Goal: Task Accomplishment & Management: Manage account settings

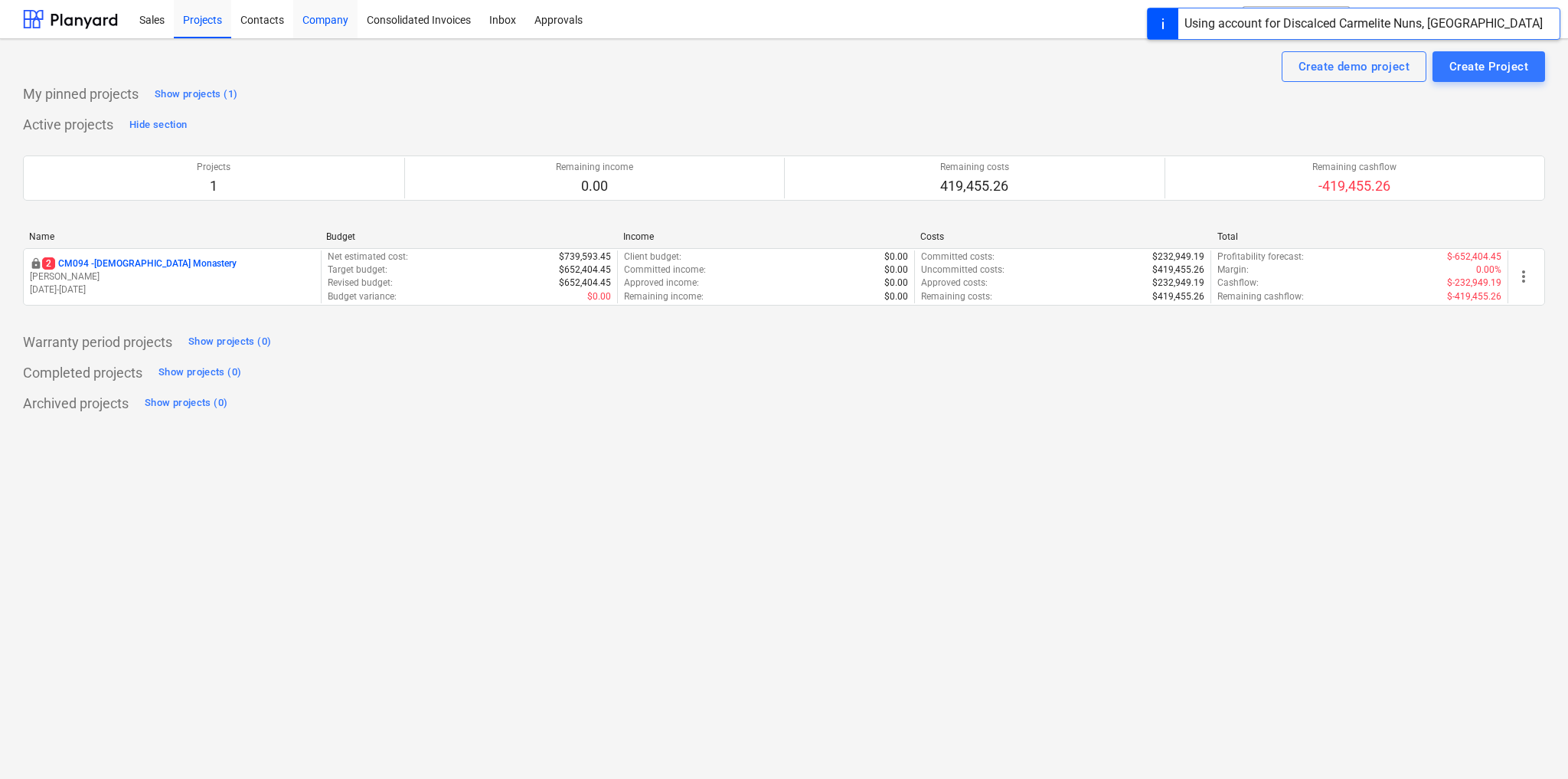
click at [325, 22] on div "Company" at bounding box center [325, 19] width 64 height 39
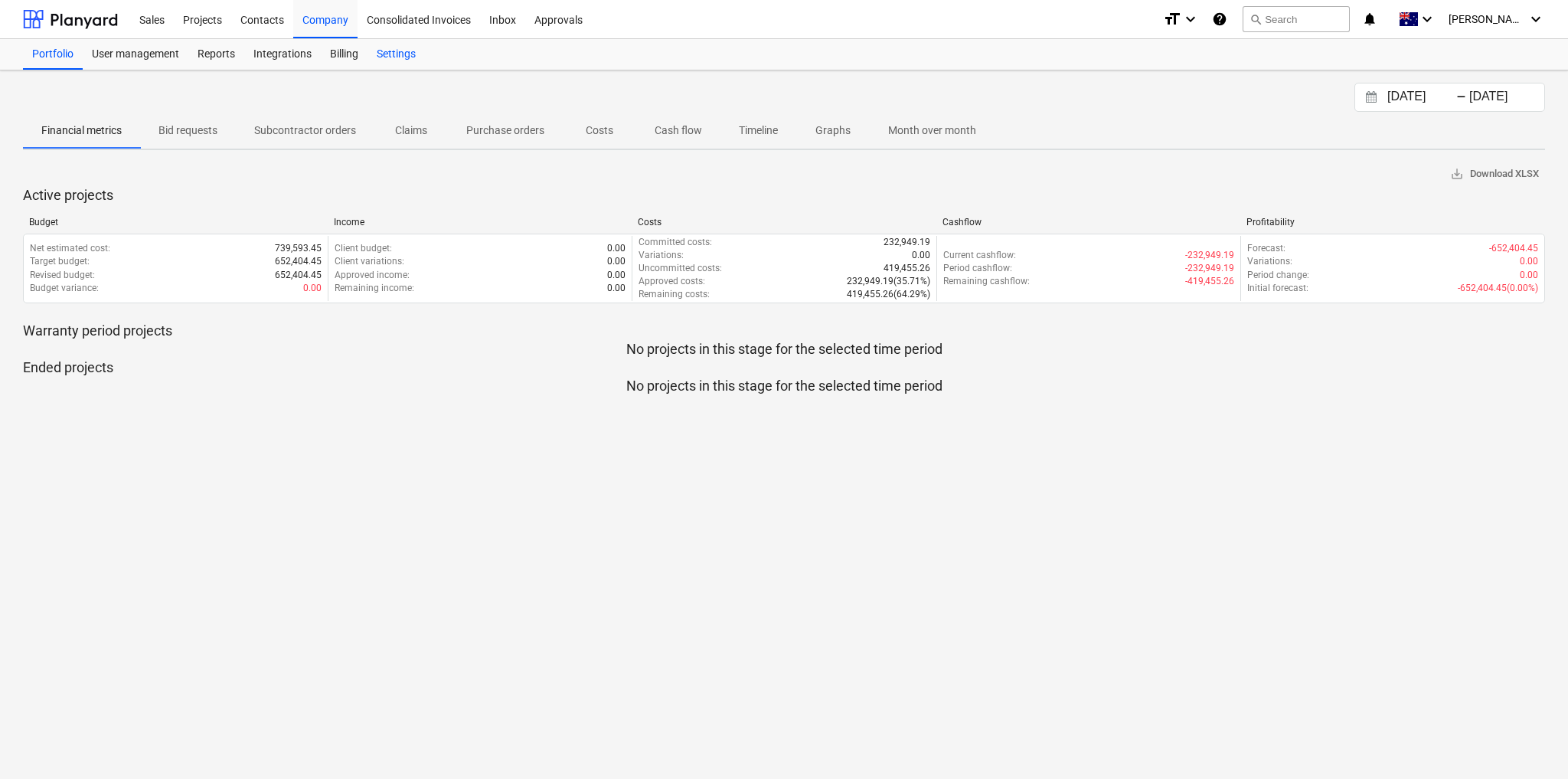
click at [378, 61] on div "Settings" at bounding box center [395, 54] width 58 height 30
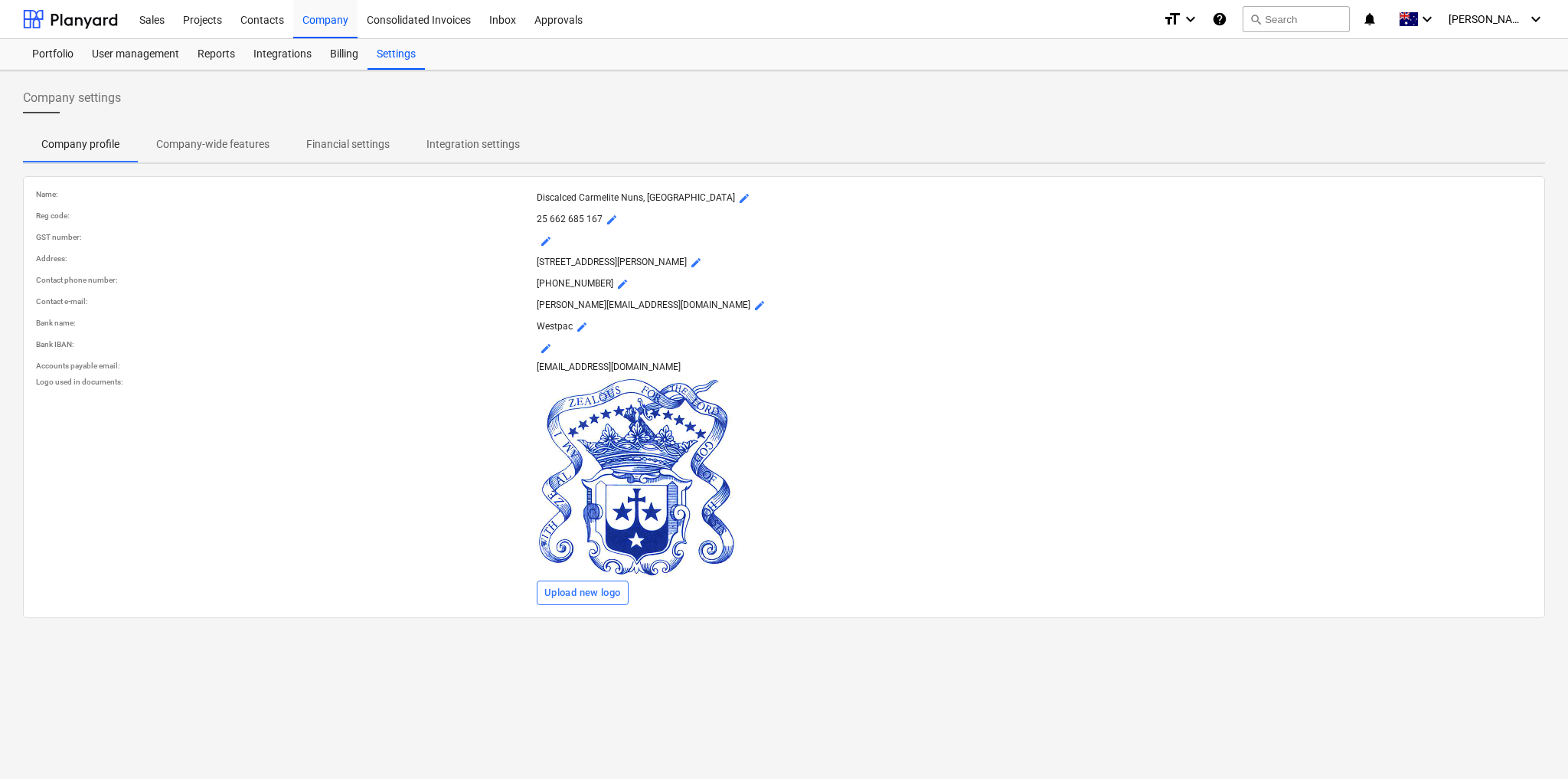
click at [227, 134] on span "Company-wide features" at bounding box center [213, 144] width 150 height 25
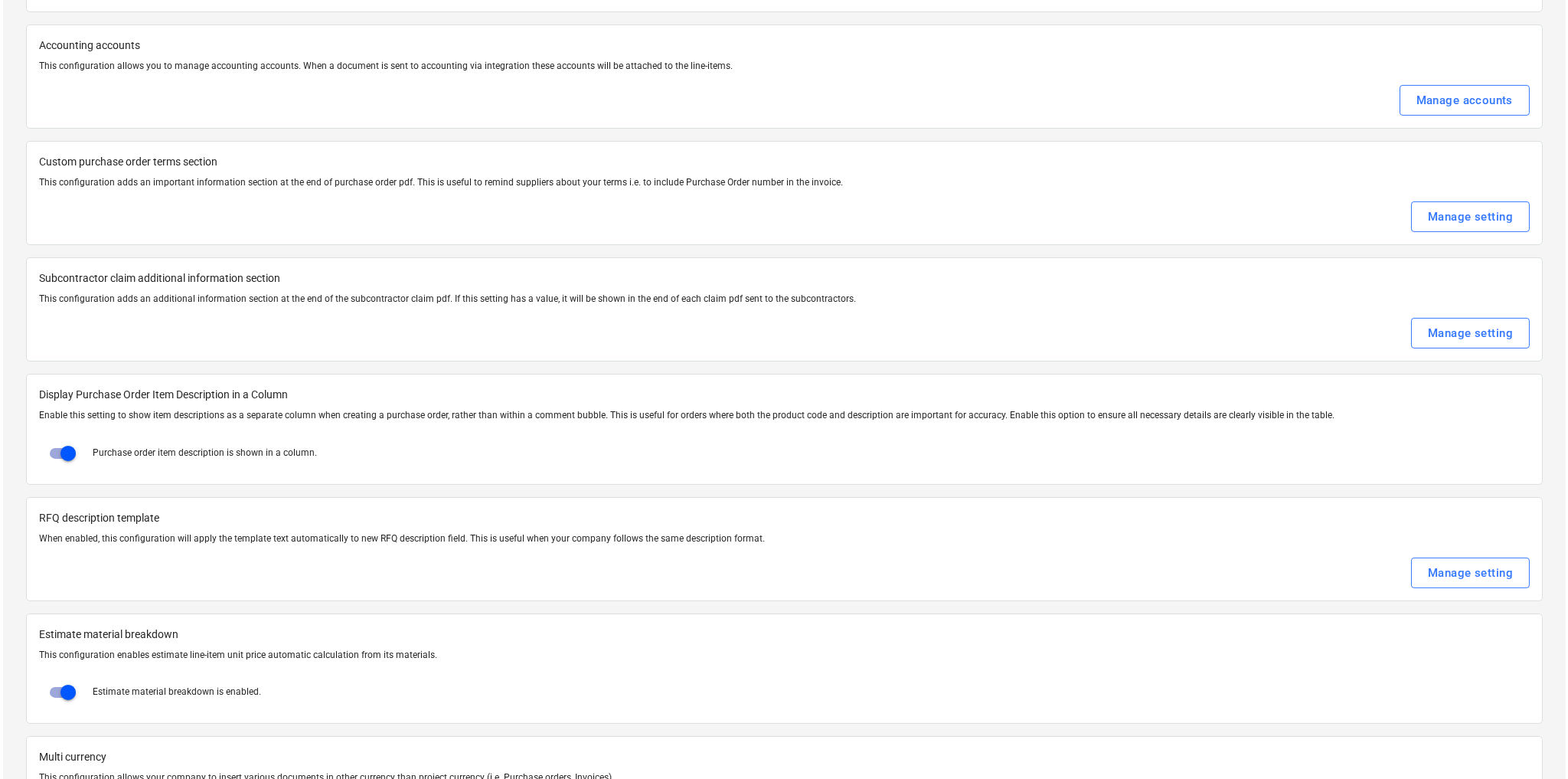
scroll to position [2081, 0]
click at [1430, 209] on div "Manage setting" at bounding box center [1467, 219] width 85 height 20
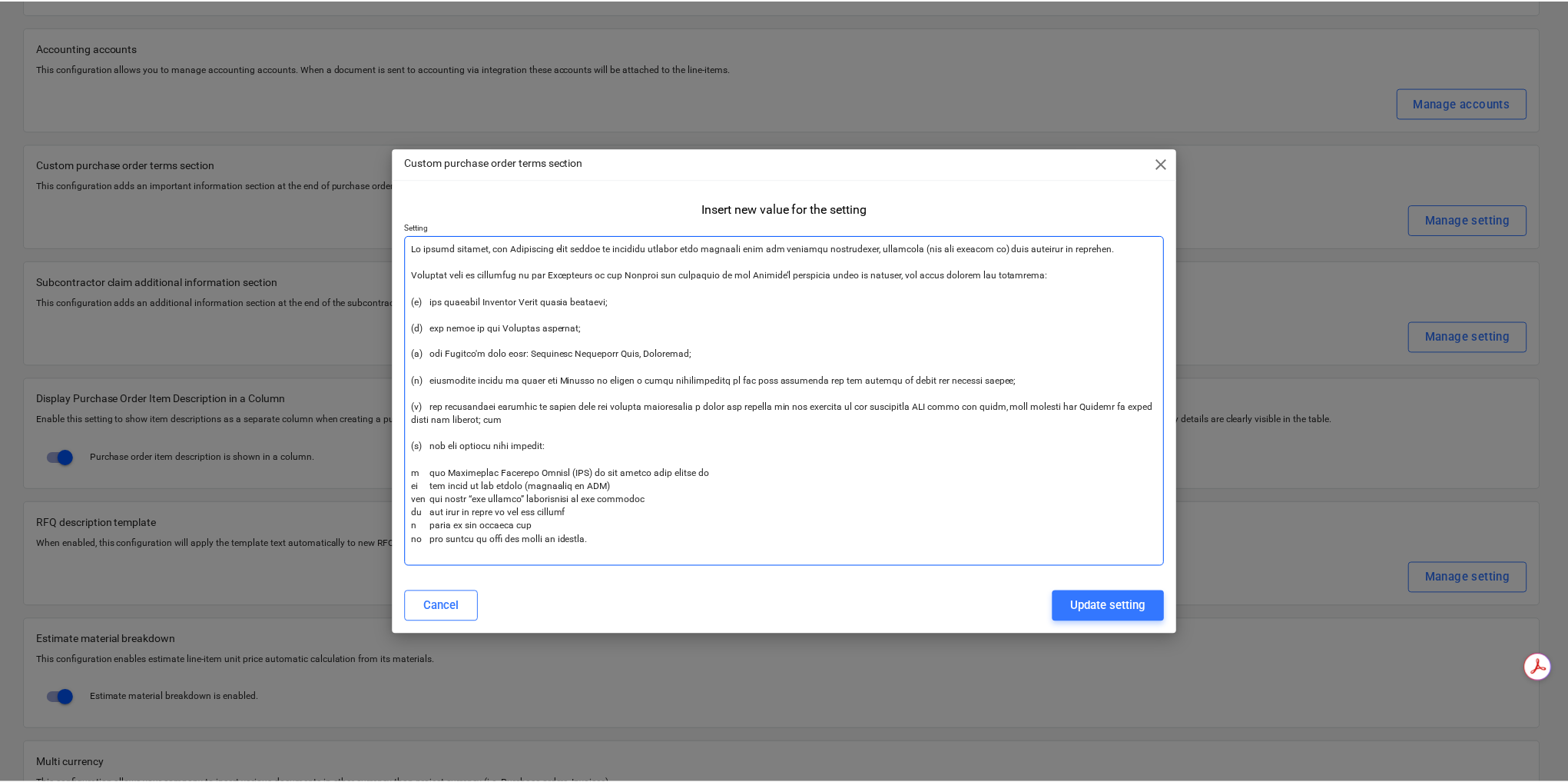
scroll to position [0, 0]
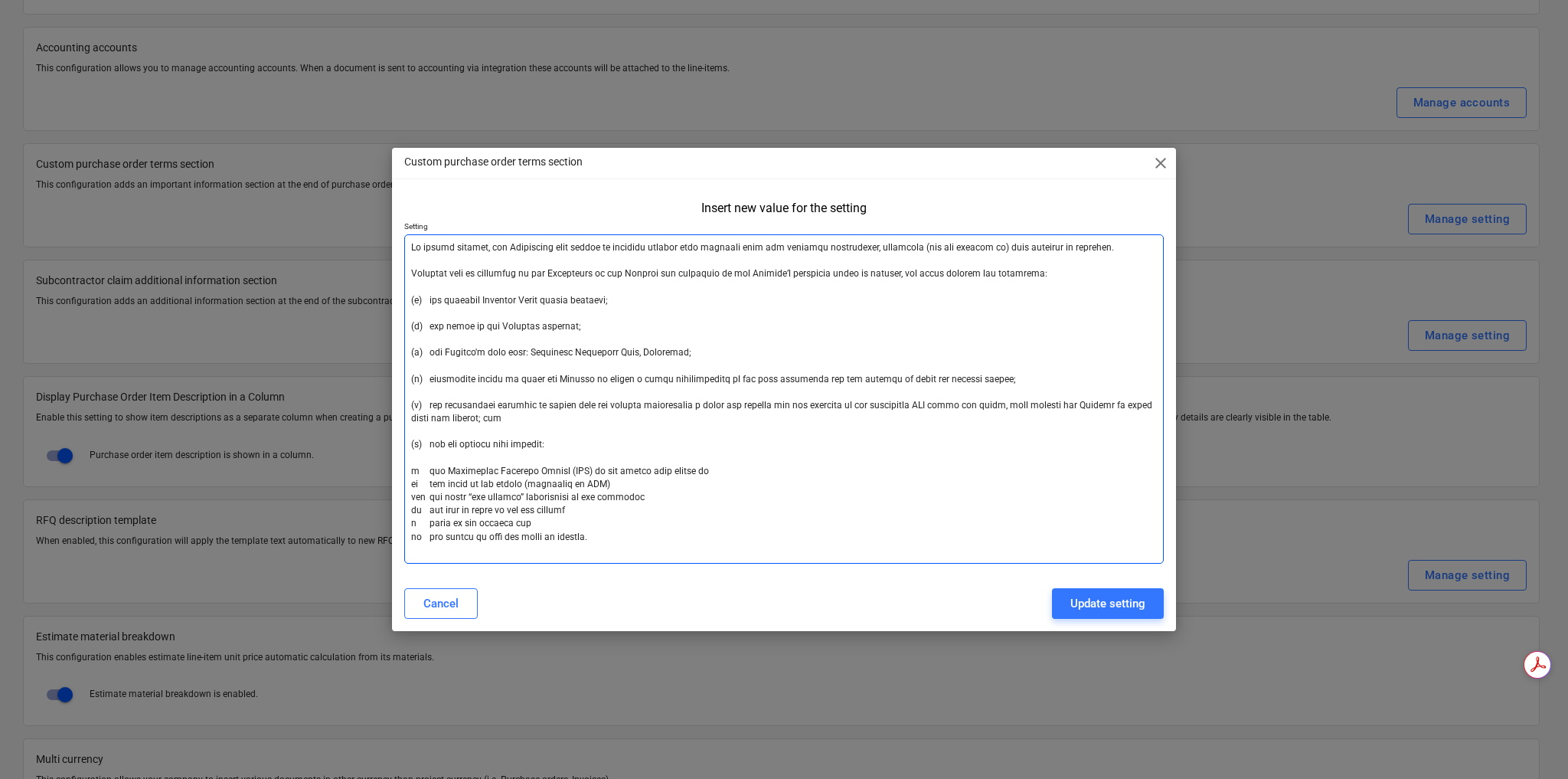
drag, startPoint x: 645, startPoint y: 546, endPoint x: 375, endPoint y: 239, distance: 408.8
click at [375, 240] on div "Custom purchase order terms section close Insert new value for the setting Sett…" at bounding box center [784, 390] width 1568 height 779
paste textarea "/Loremips dolo sitame co adipisci elitsed doei temporin utla etd magnaali enima…"
type textarea "x"
type textarea "Lo ipsumd sitamet, con Adipiscing/Elitsedd eius tempor in utlabore etdolor magn…"
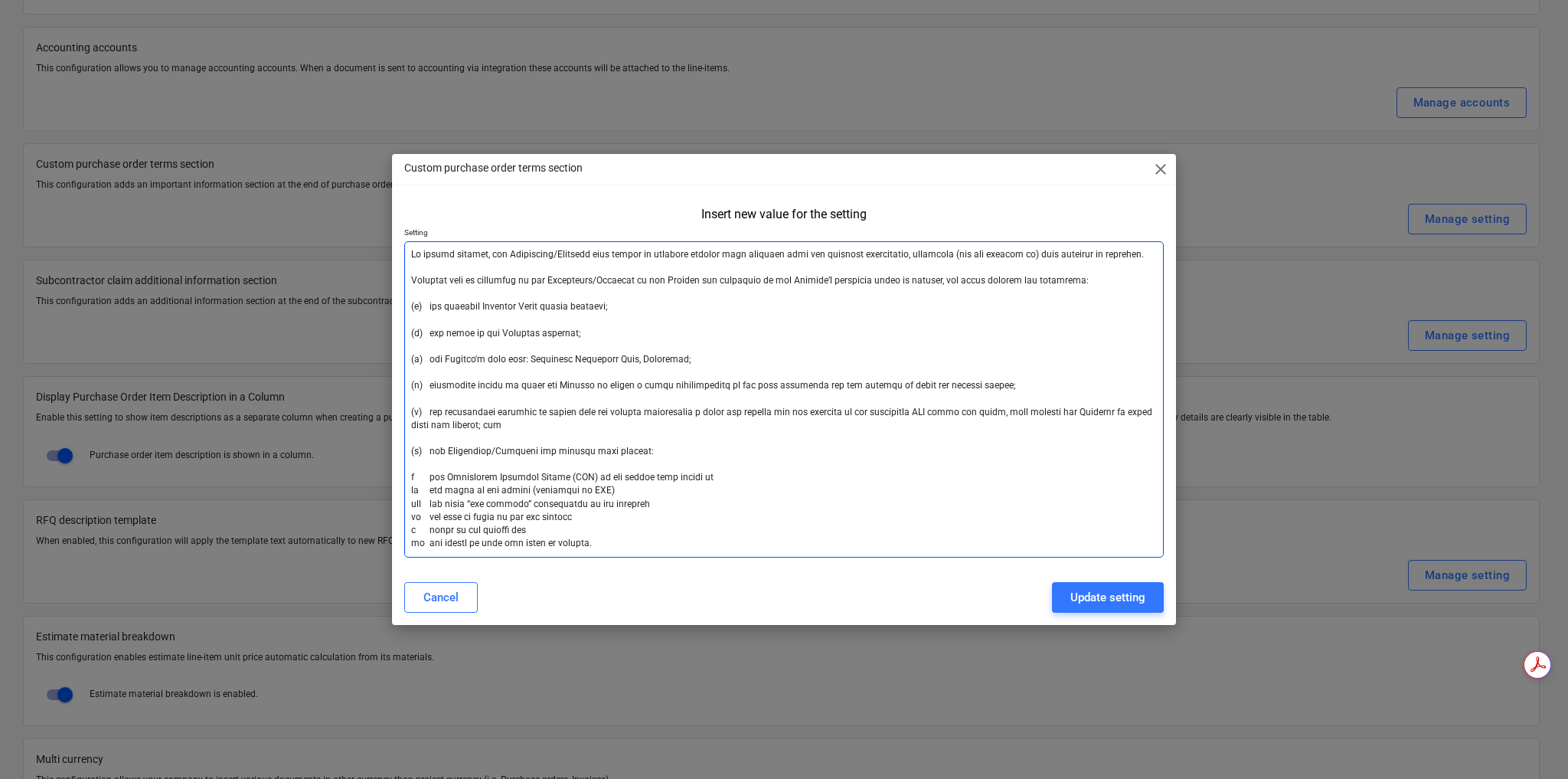
drag, startPoint x: 524, startPoint y: 452, endPoint x: 445, endPoint y: 450, distance: 79.0
click at [445, 450] on textarea at bounding box center [784, 399] width 760 height 316
type textarea "x"
type textarea "Lo ipsumd sitamet, con Adipiscing/Elitsedd eius tempor in utlabore etdolor magn…"
type textarea "x"
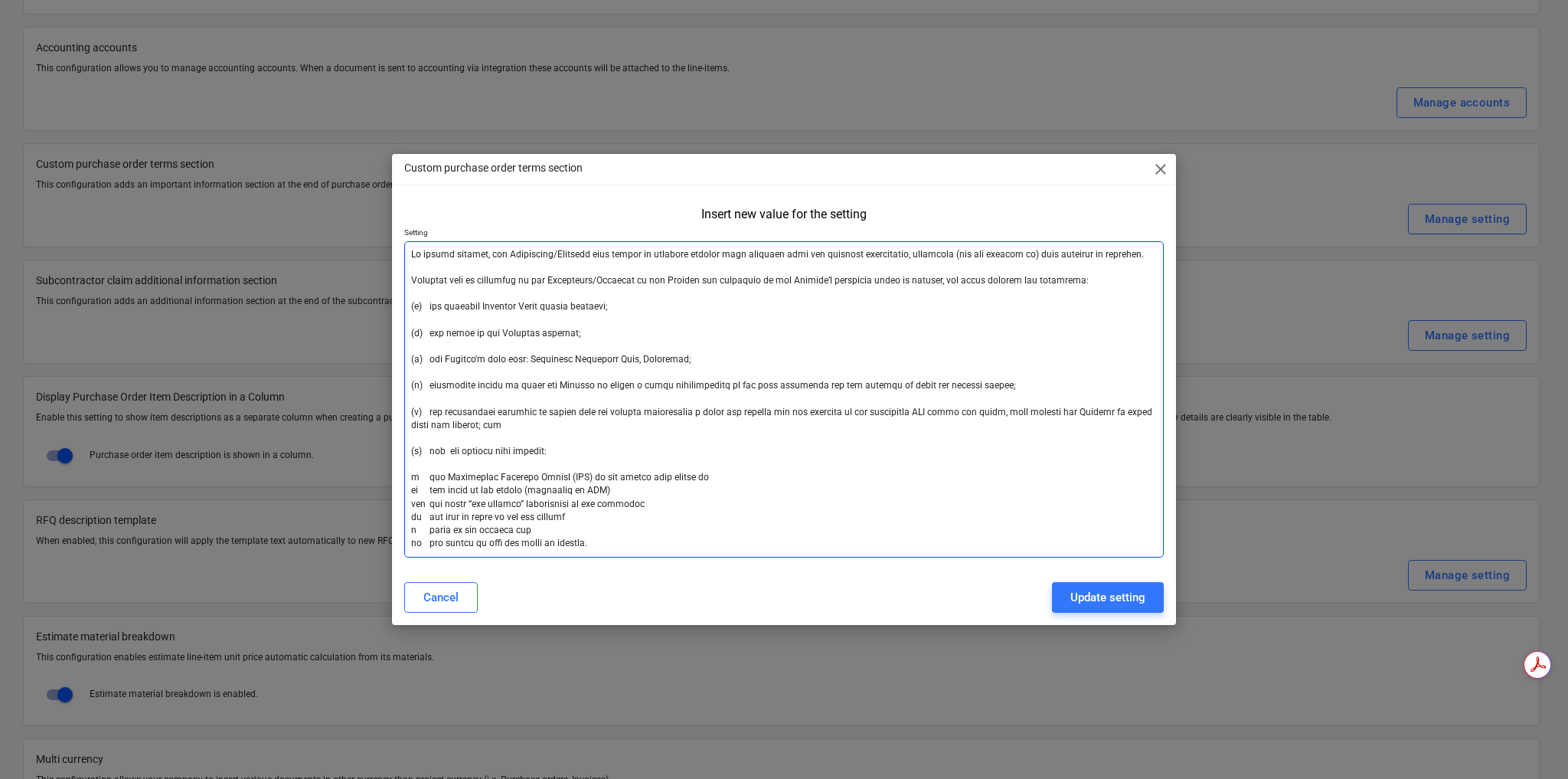
type textarea "Lo ipsumd sitamet, con Adipiscing/Elitsedd eius tempor in utlabore etdolor magn…"
click at [826, 539] on textarea at bounding box center [784, 399] width 760 height 316
drag, startPoint x: 553, startPoint y: 255, endPoint x: 509, endPoint y: 255, distance: 44.0
click at [509, 255] on textarea at bounding box center [784, 399] width 760 height 316
type textarea "x"
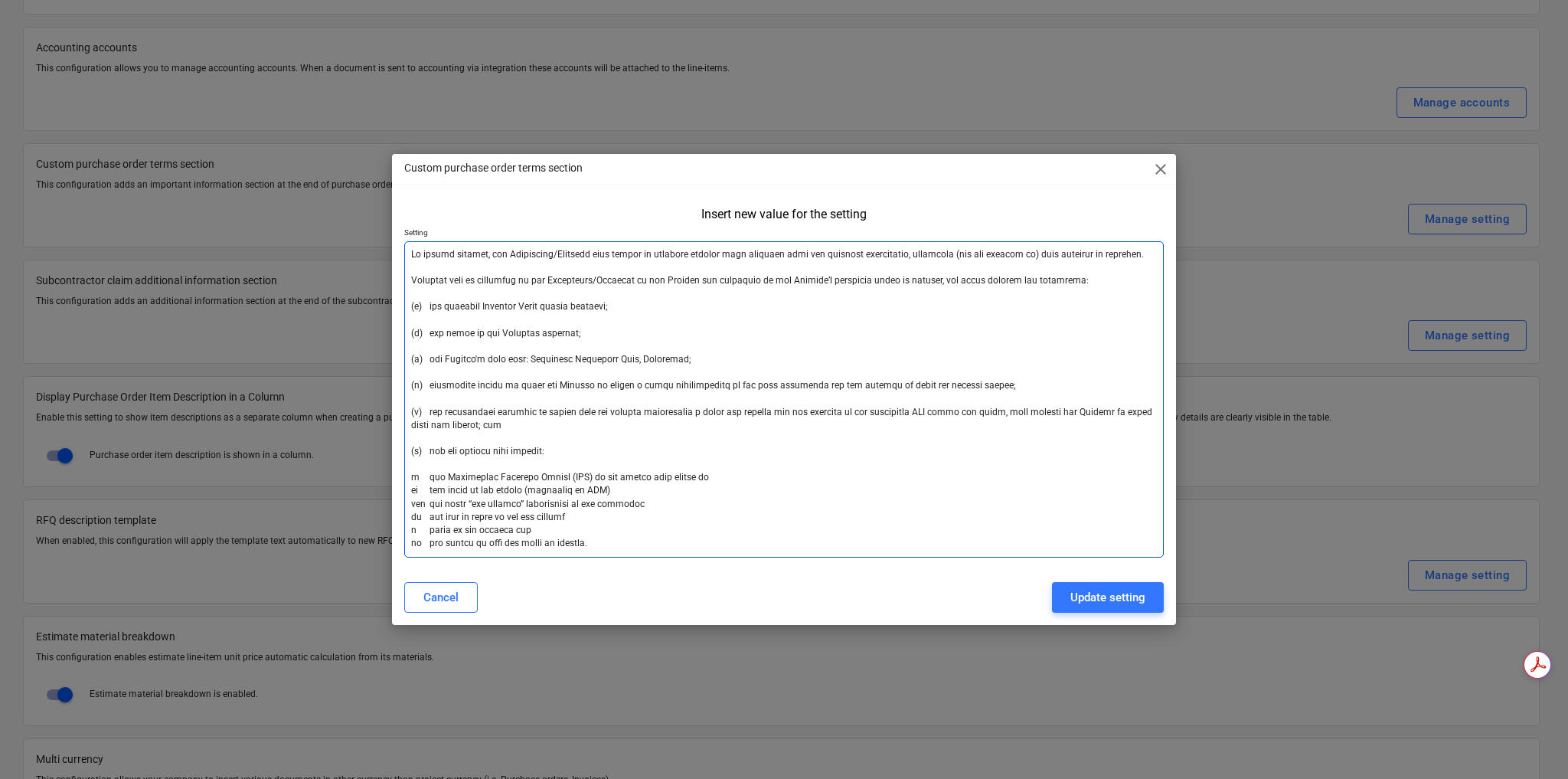
type textarea "Lo ipsumd sitamet, con Adipisci elit seddoe te incididu utlabor etdo magnaali e…"
drag, startPoint x: 601, startPoint y: 282, endPoint x: 555, endPoint y: 282, distance: 46.0
click at [555, 282] on textarea at bounding box center [784, 399] width 760 height 316
type textarea "x"
click at [808, 381] on textarea at bounding box center [784, 399] width 760 height 316
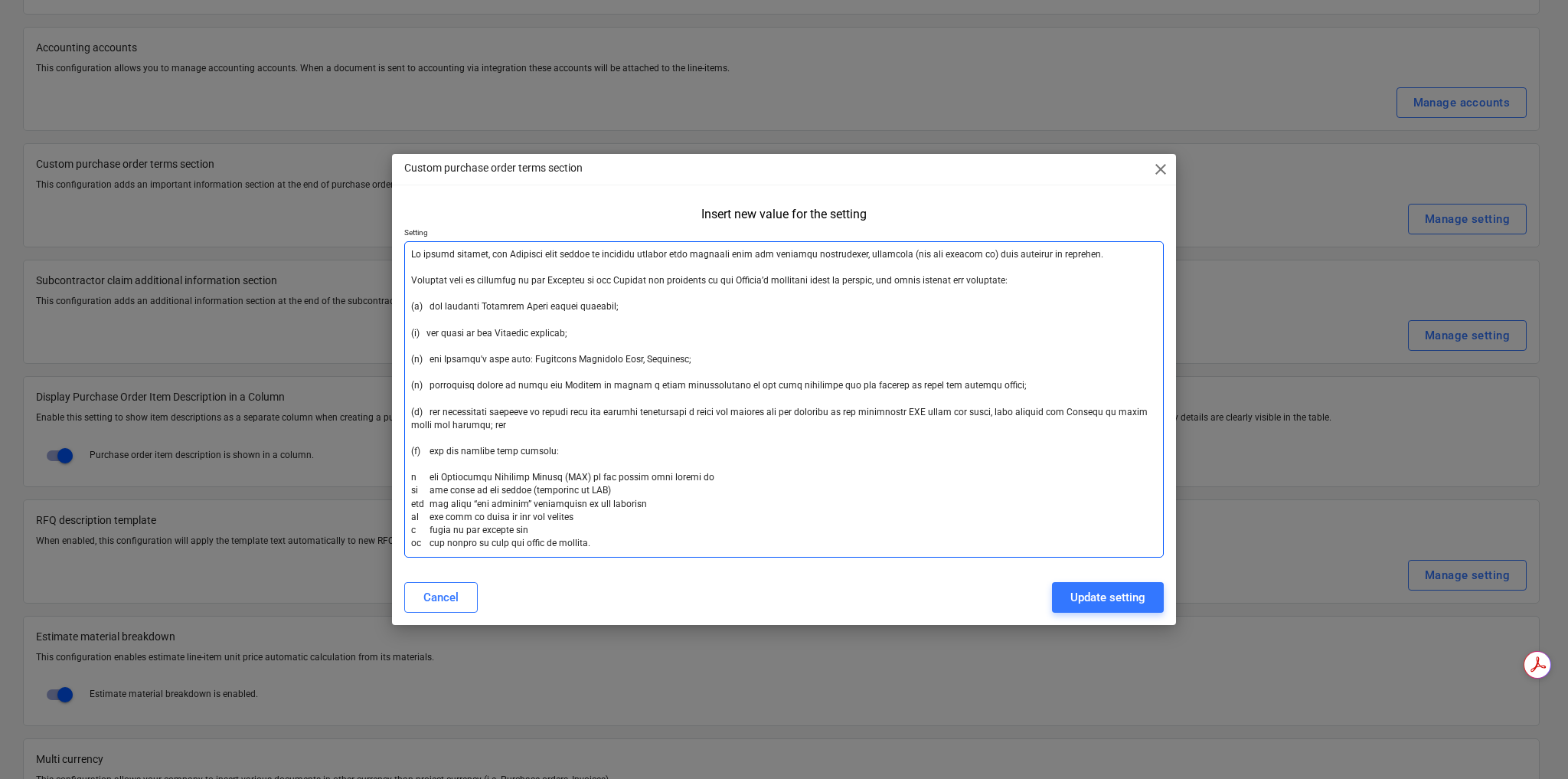
click at [787, 500] on textarea at bounding box center [784, 399] width 760 height 316
type textarea "Lo ipsumd sitamet, con Adipisci elit seddoe te incididu utlabor etdo magnaali e…"
click at [1083, 600] on div "Update setting" at bounding box center [1107, 597] width 75 height 20
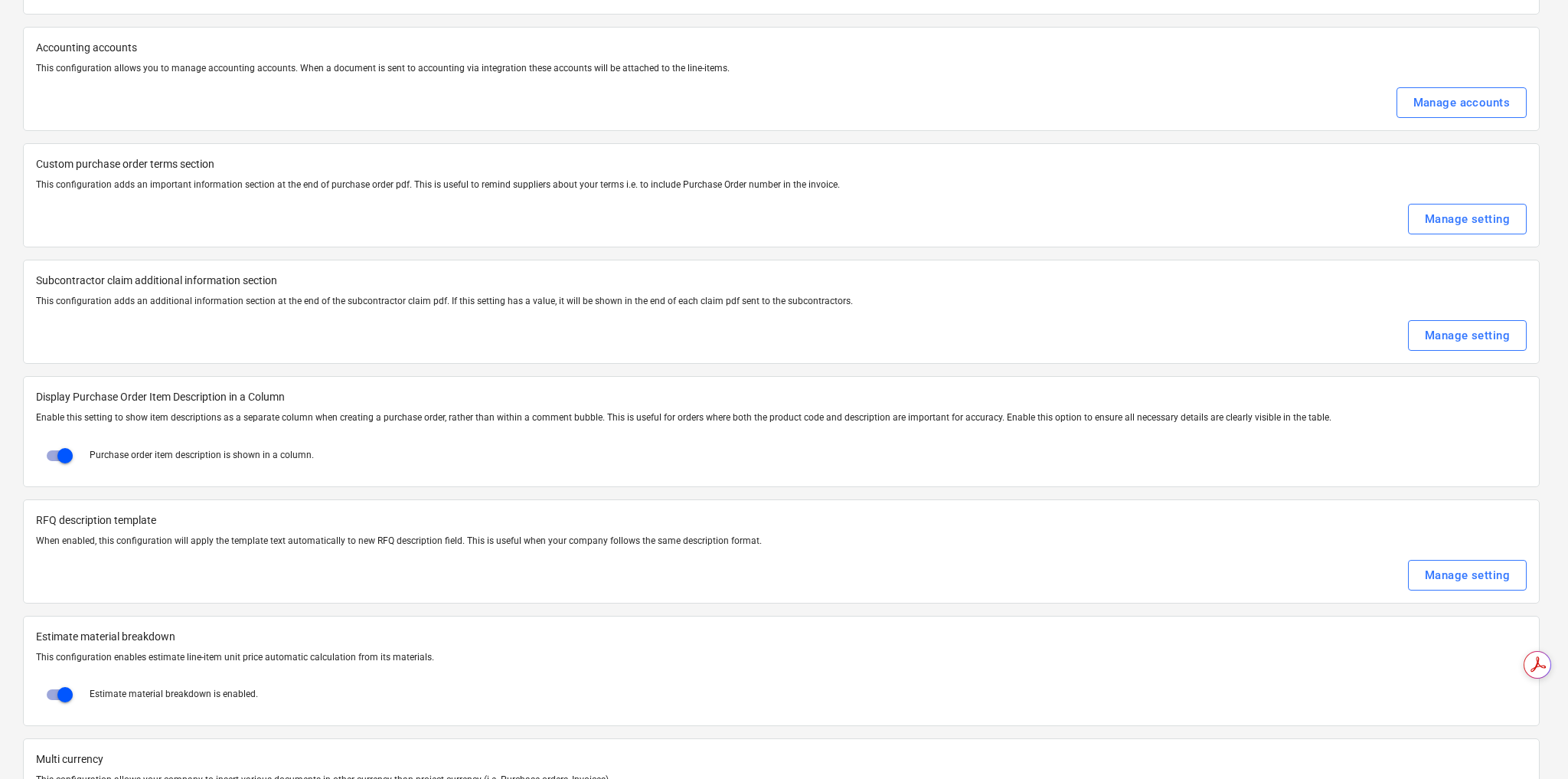
type textarea "x"
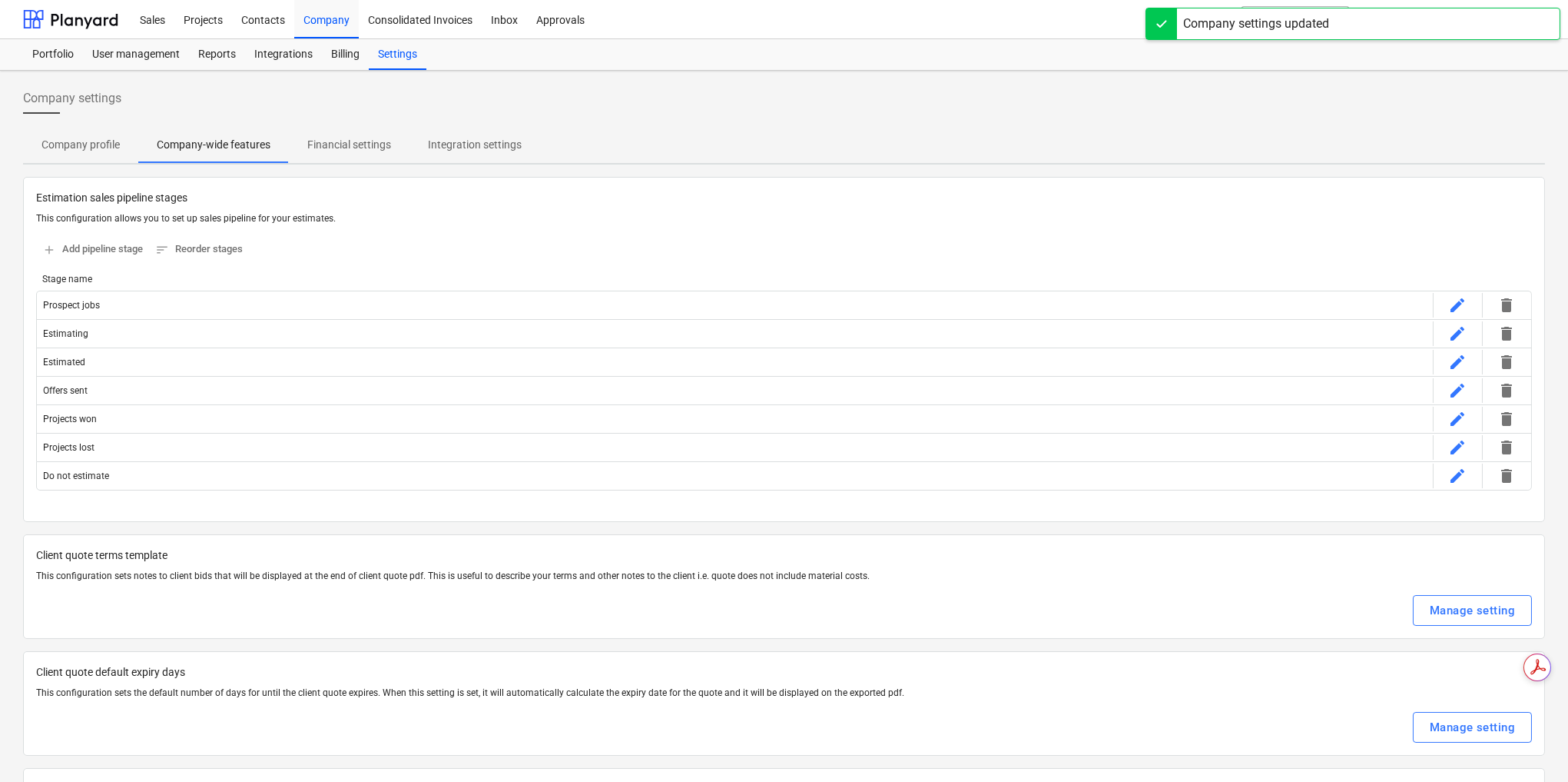
click at [1497, 26] on div "Company settings updated" at bounding box center [1353, 24] width 415 height 32
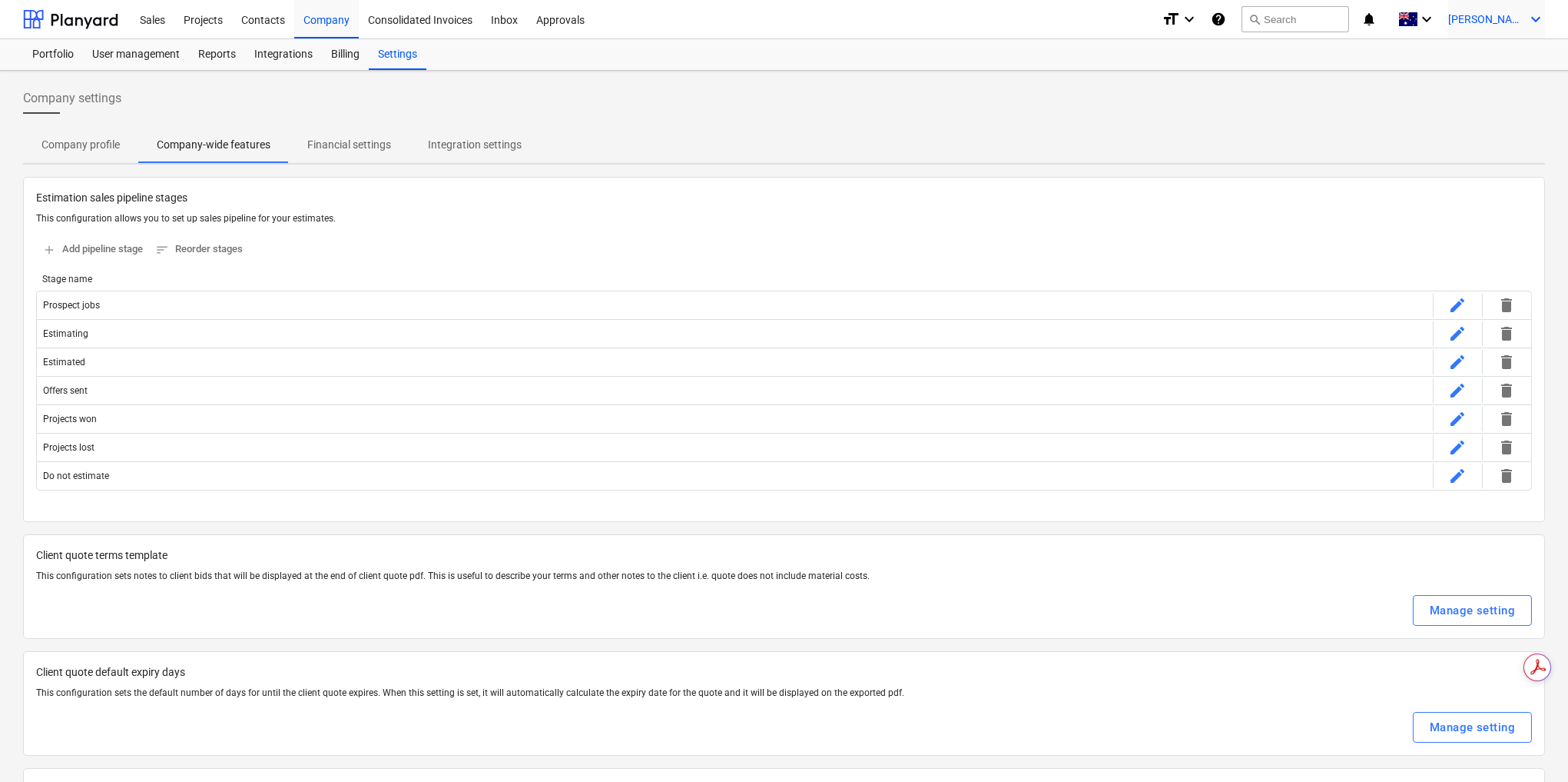
click at [1519, 13] on span "[PERSON_NAME]" at bounding box center [1486, 19] width 76 height 13
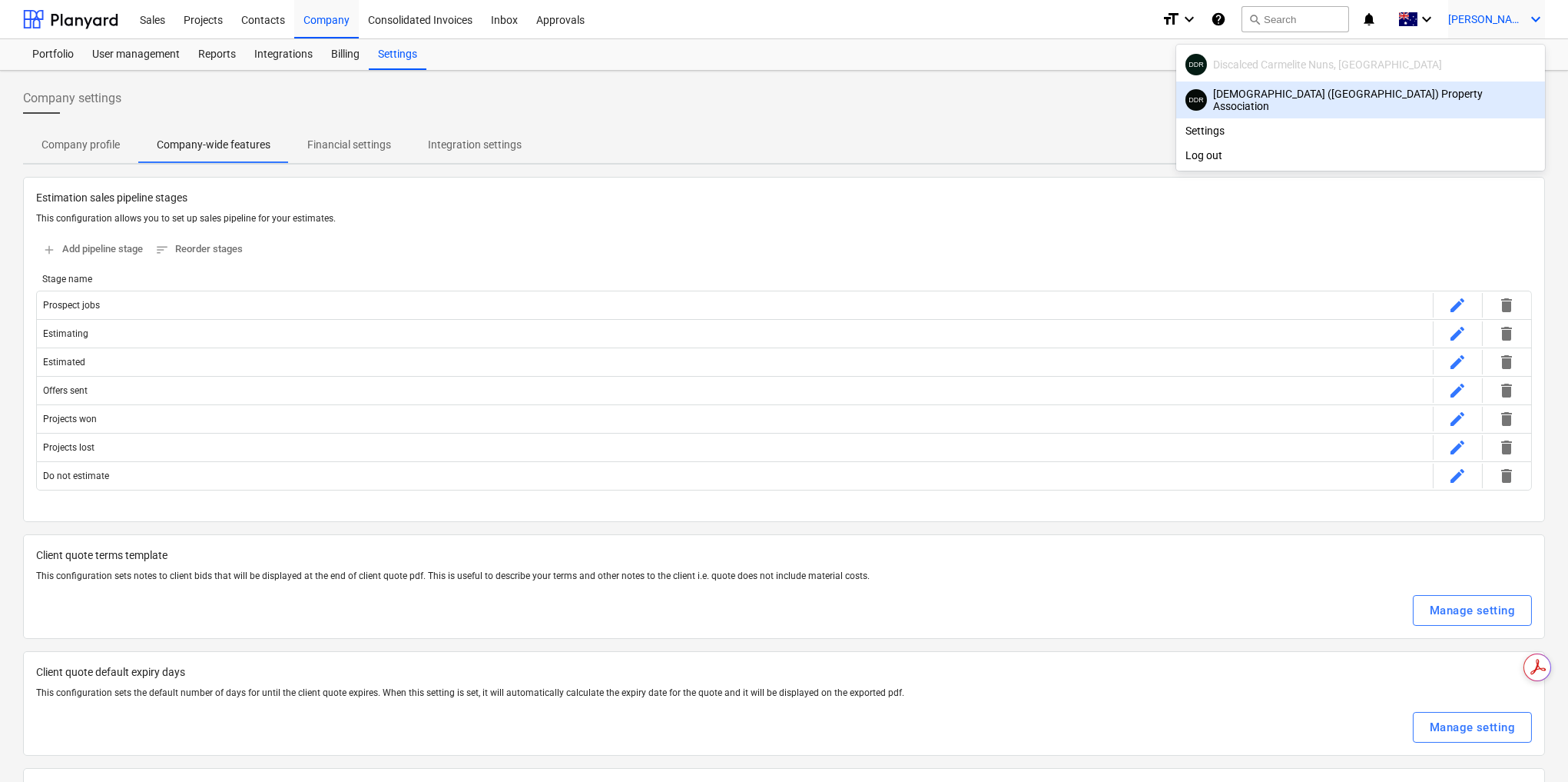
click at [1415, 100] on div "DDR [GEOGRAPHIC_DATA] ([GEOGRAPHIC_DATA]) Property Association" at bounding box center [1360, 99] width 351 height 24
